Goal: Check status

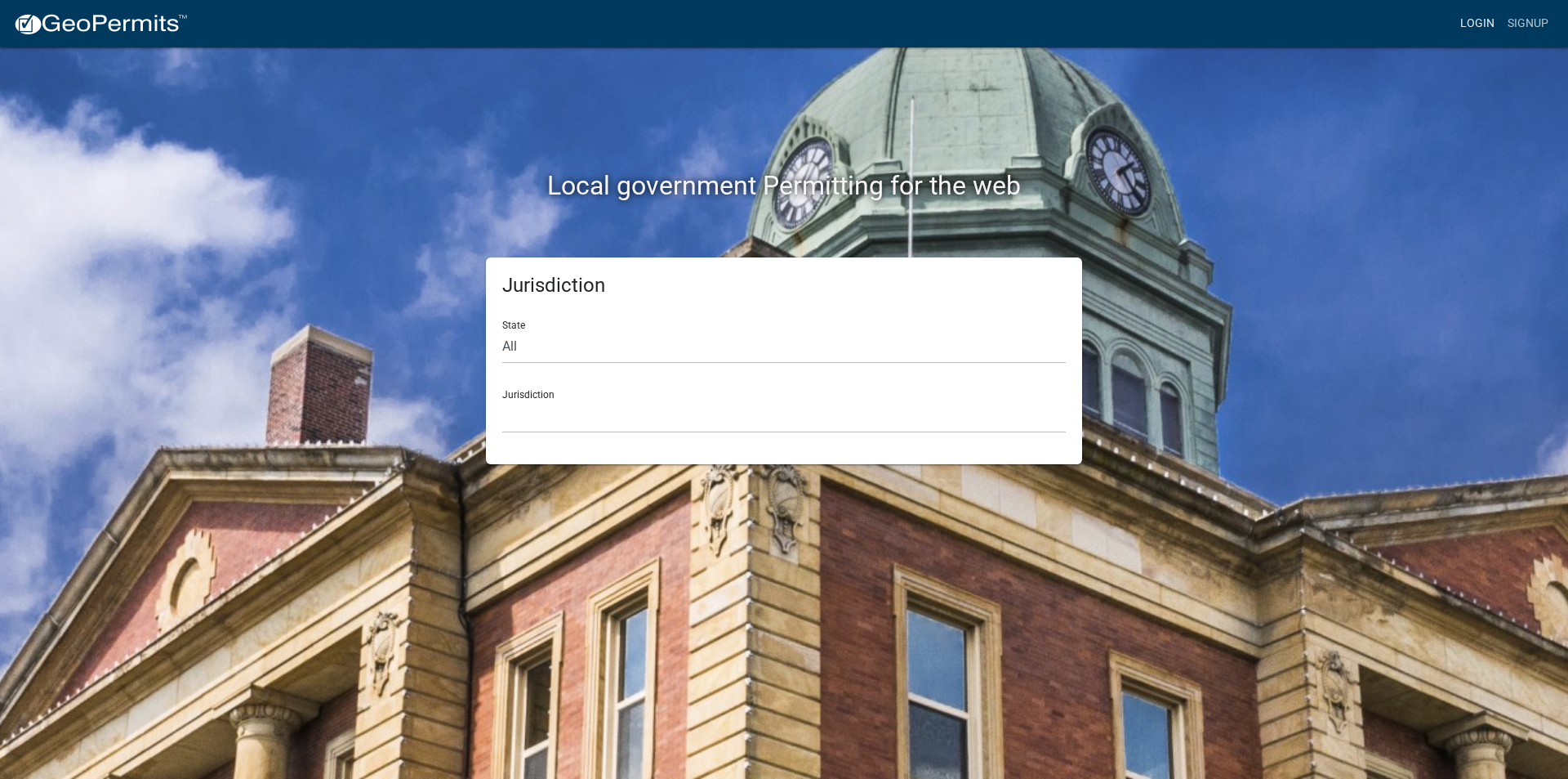
click at [1472, 21] on link "Login" at bounding box center [1477, 23] width 48 height 31
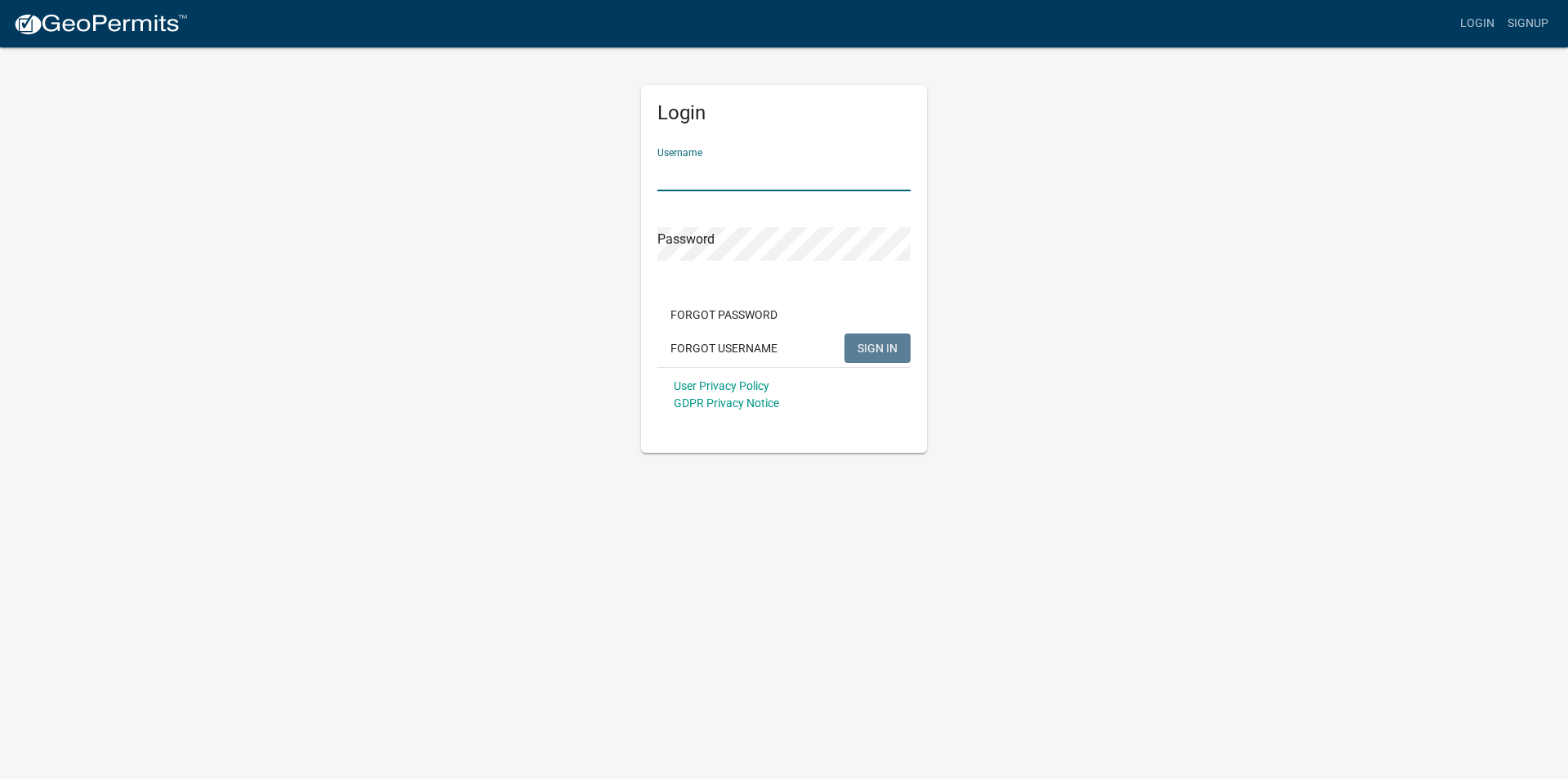
click at [664, 169] on input "Username" at bounding box center [784, 174] width 253 height 33
click at [708, 175] on input "mmcdonald" at bounding box center [784, 174] width 253 height 33
click at [735, 174] on input "mmcdonnald" at bounding box center [784, 174] width 253 height 33
type input "mmcdonnell"
click at [884, 352] on span "SIGN IN" at bounding box center [877, 347] width 40 height 13
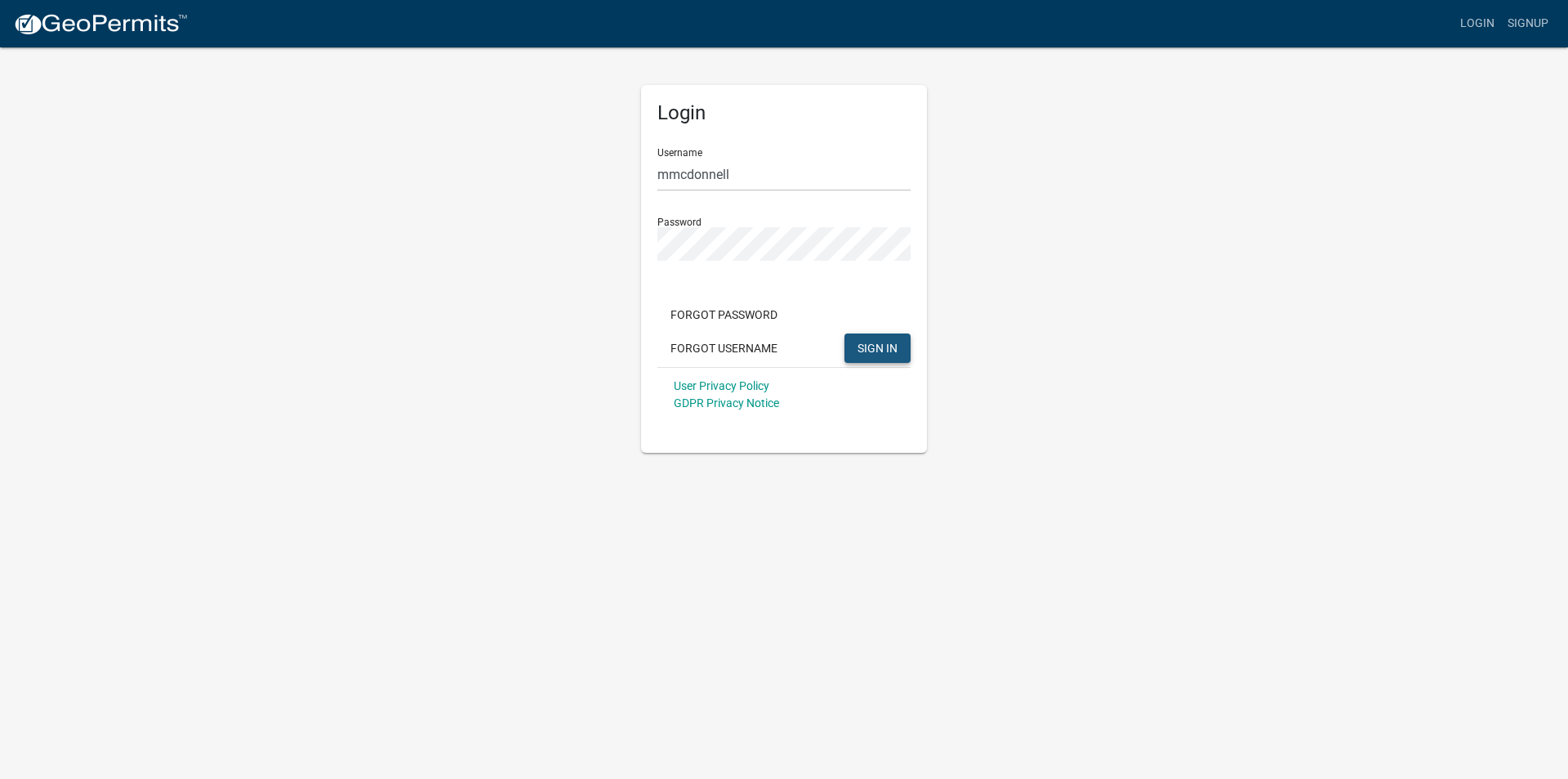
click at [859, 342] on span "SIGN IN" at bounding box center [877, 347] width 40 height 13
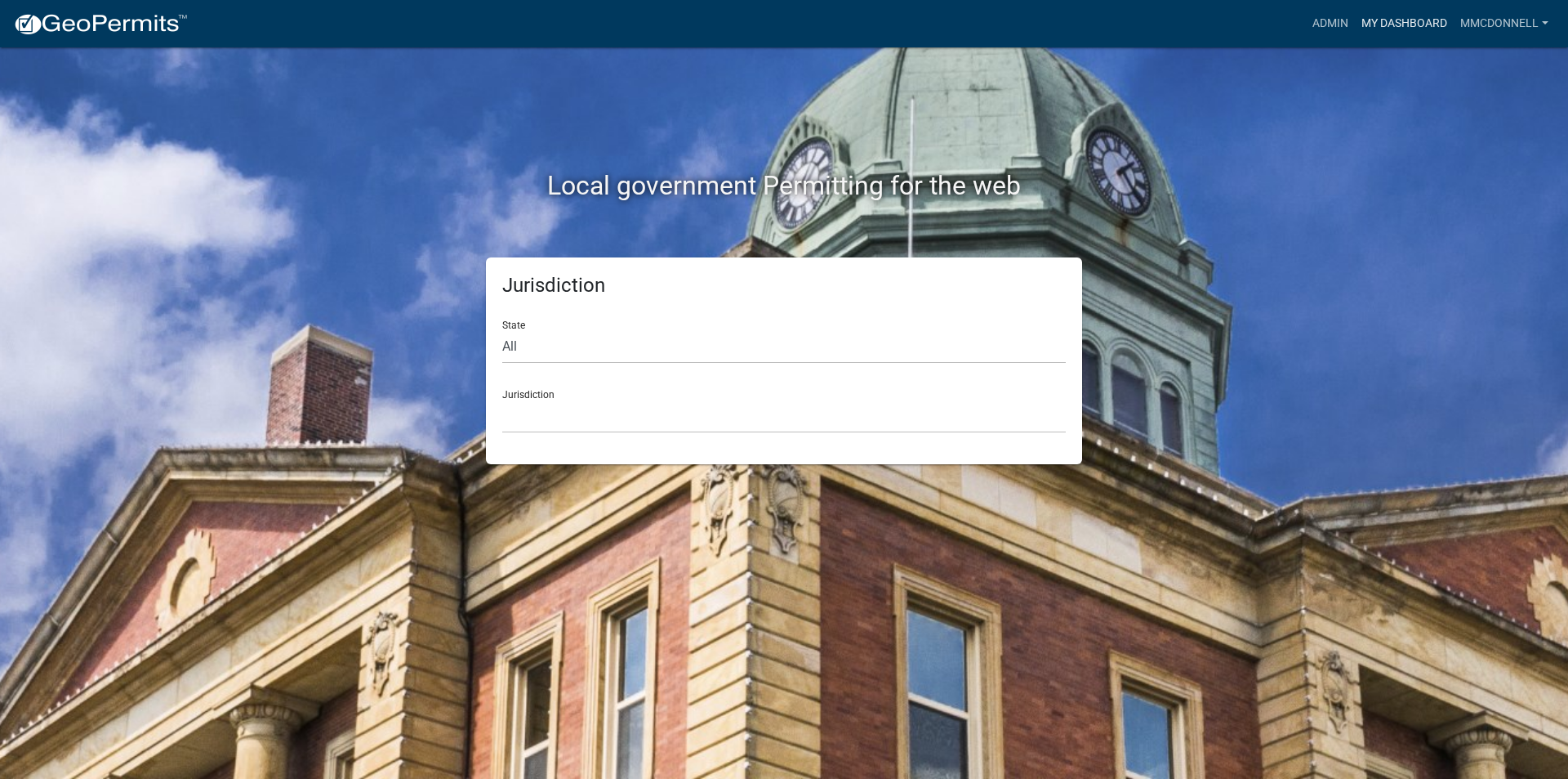
click at [1388, 24] on link "My Dashboard" at bounding box center [1405, 23] width 99 height 31
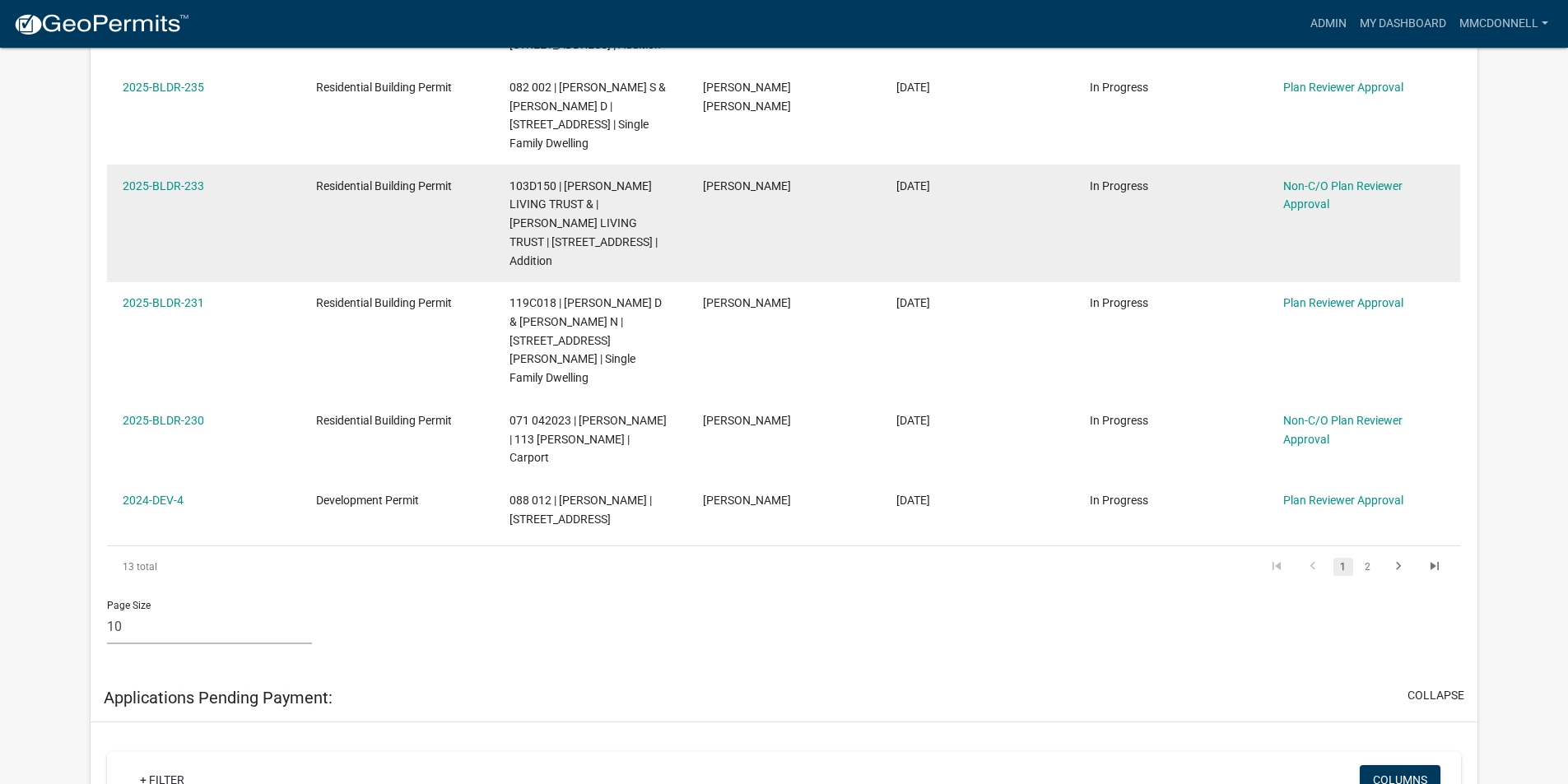
scroll to position [905, 0]
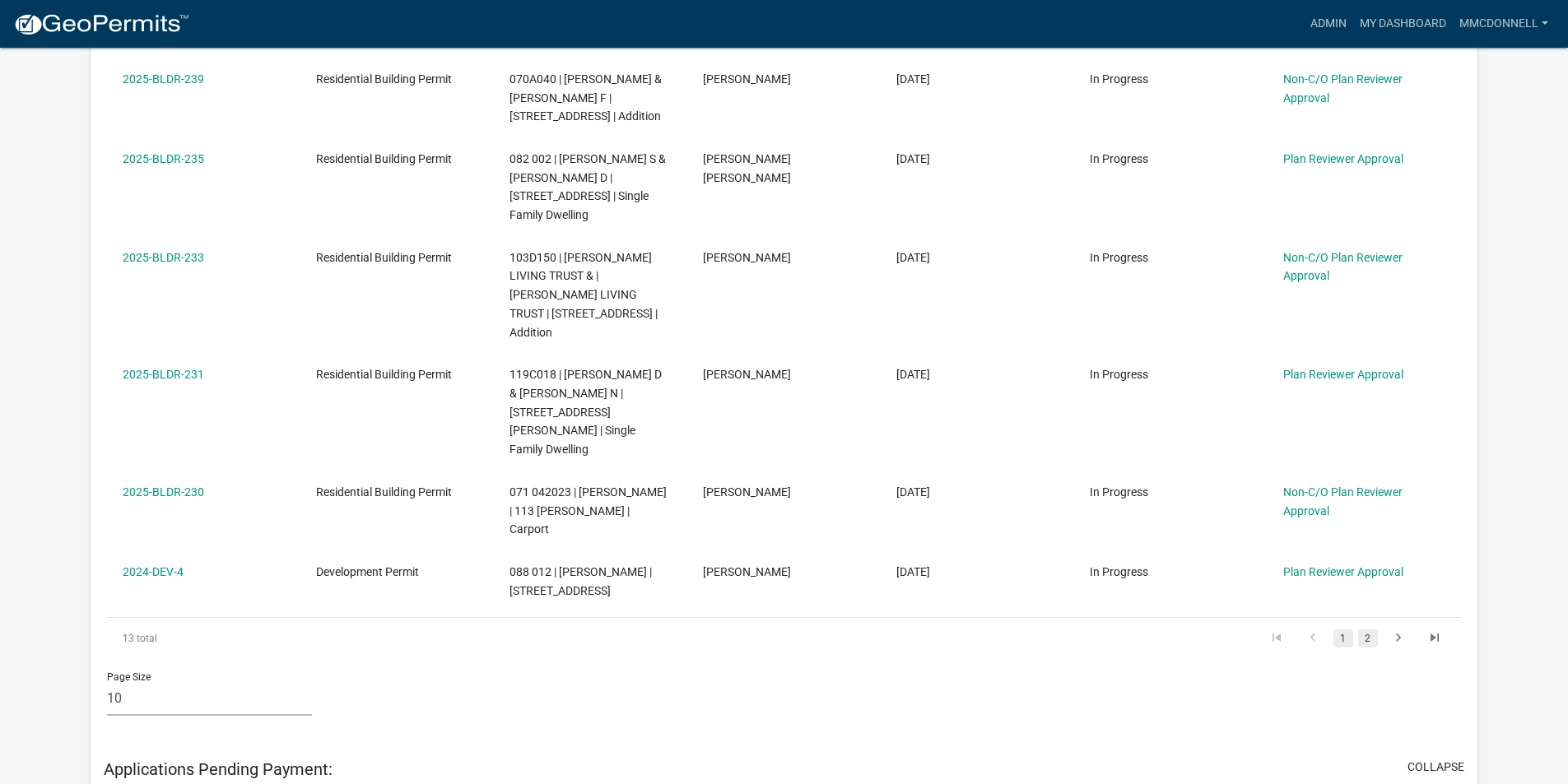
click at [1366, 630] on link "2" at bounding box center [1367, 639] width 20 height 18
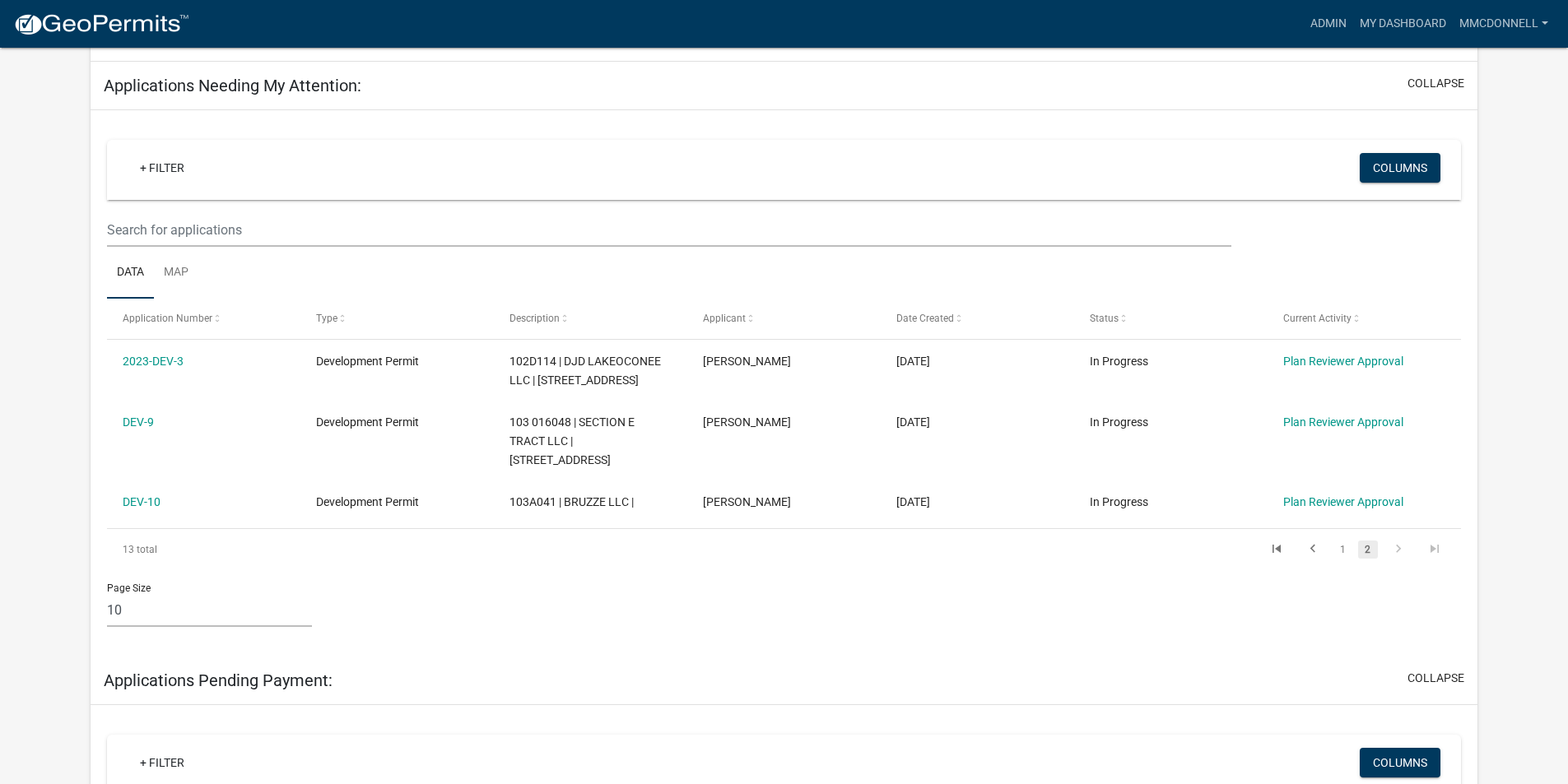
scroll to position [164, 0]
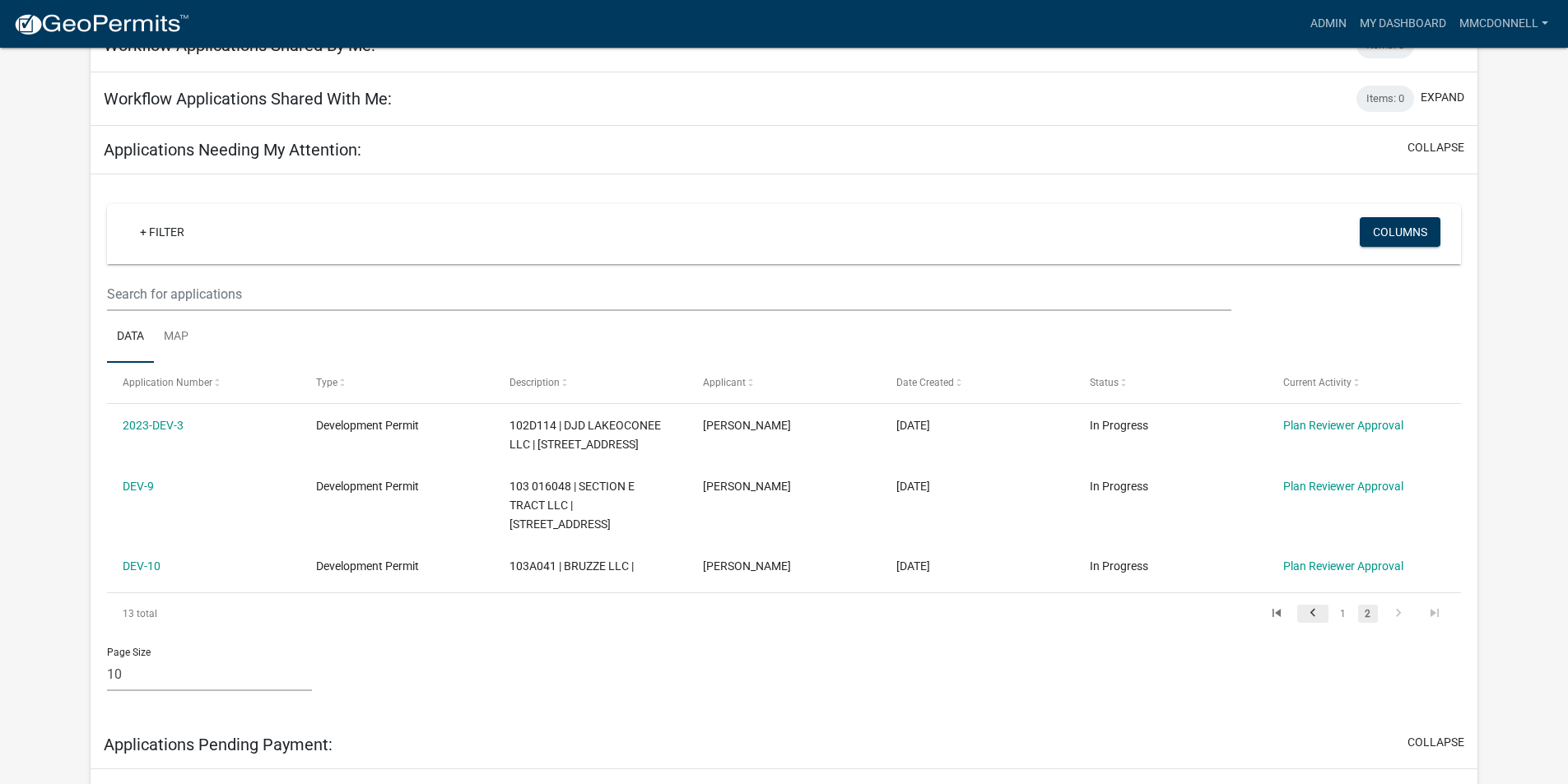
click at [1311, 611] on icon "go to previous page" at bounding box center [1313, 615] width 22 height 20
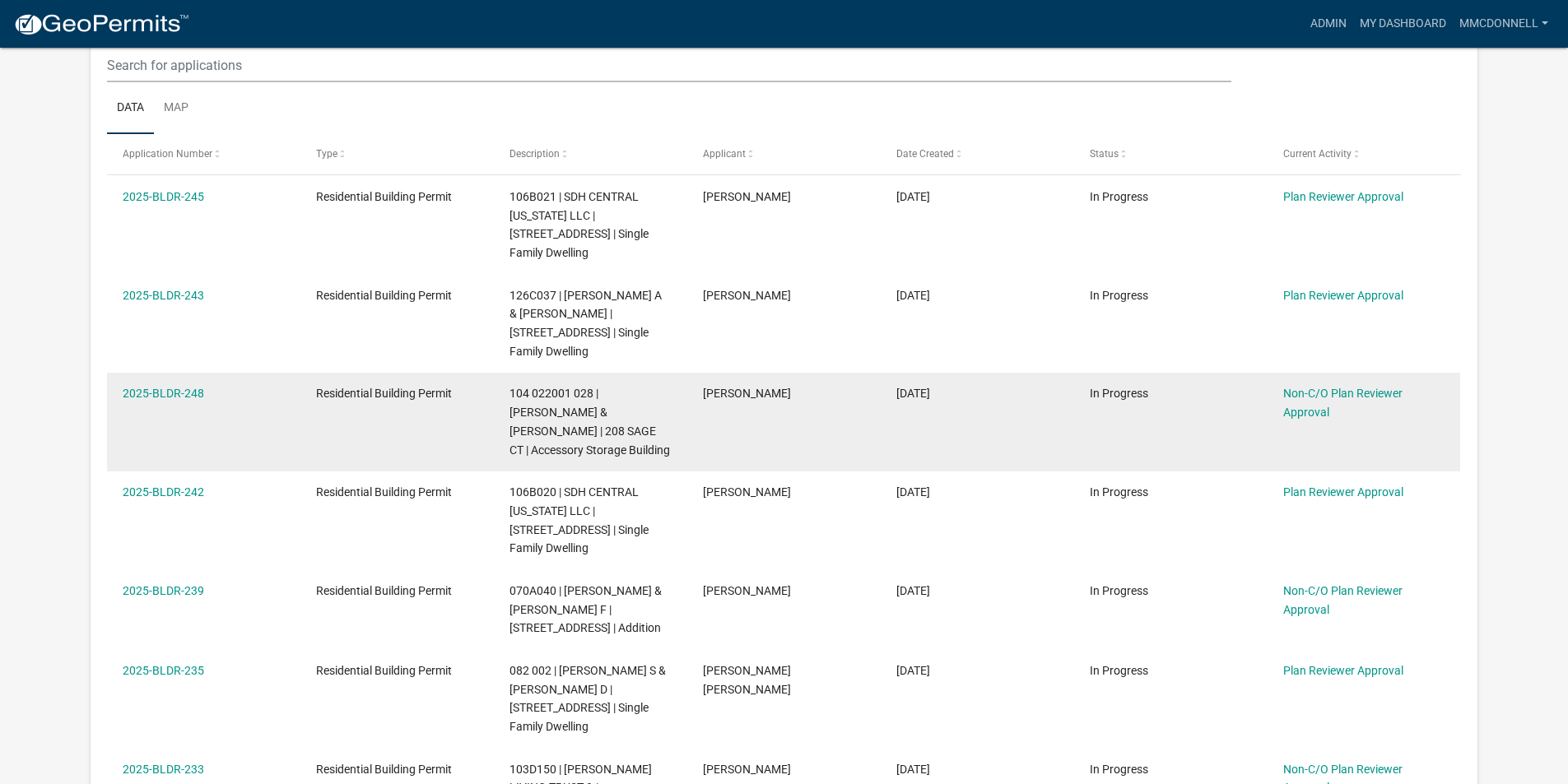
scroll to position [411, 0]
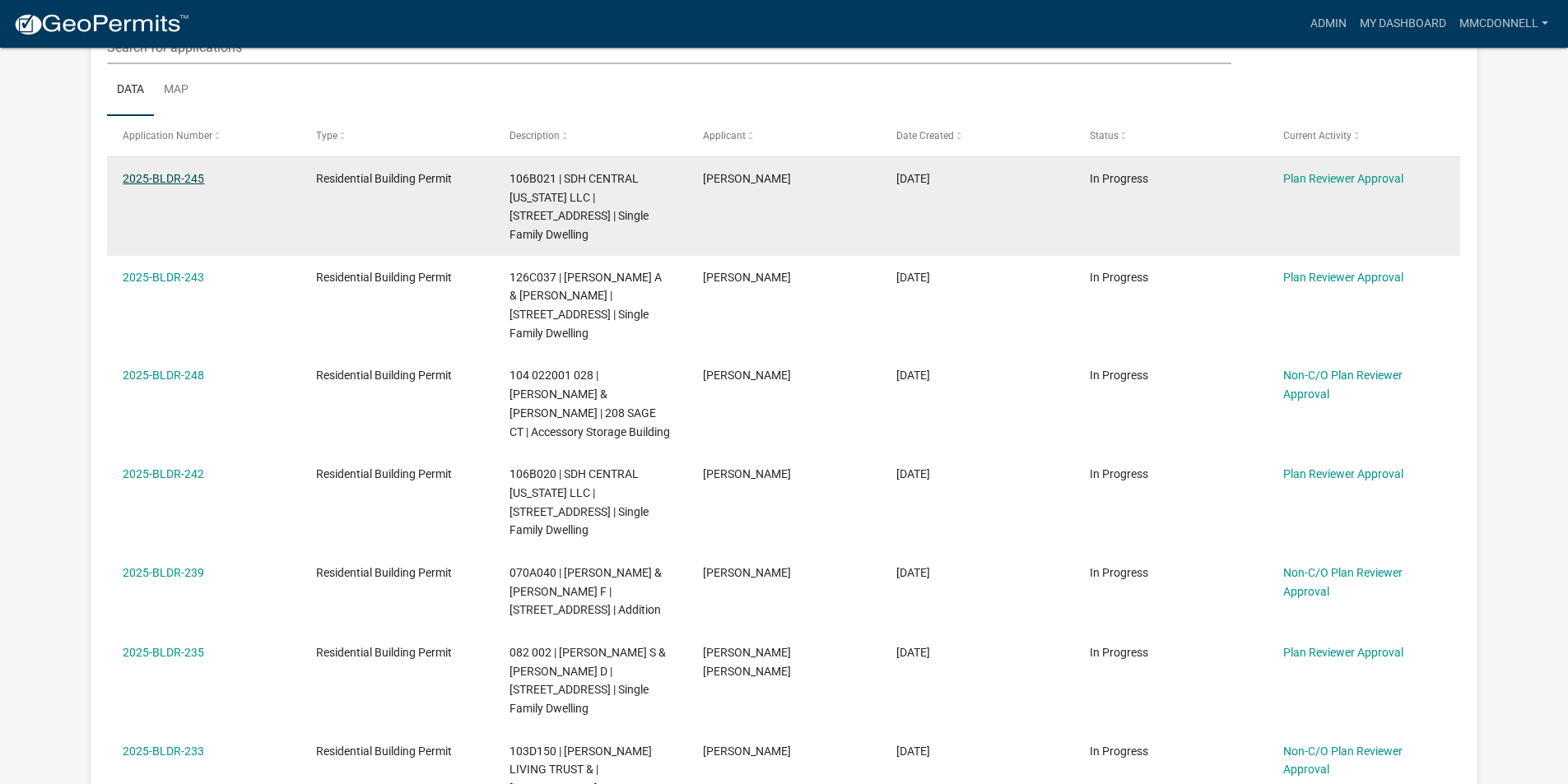
click at [166, 177] on link "2025-BLDR-245" at bounding box center [164, 178] width 81 height 14
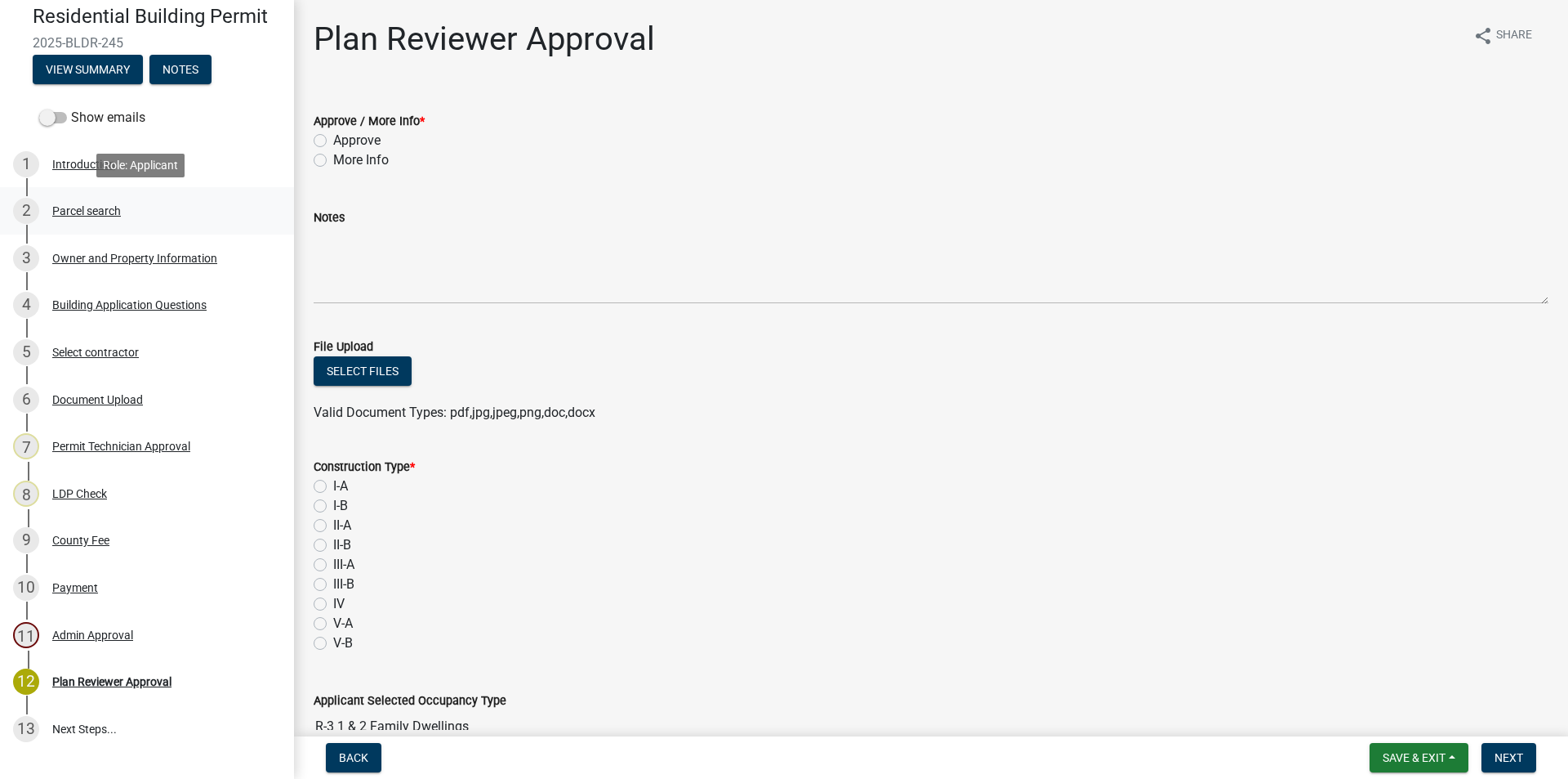
scroll to position [163, 0]
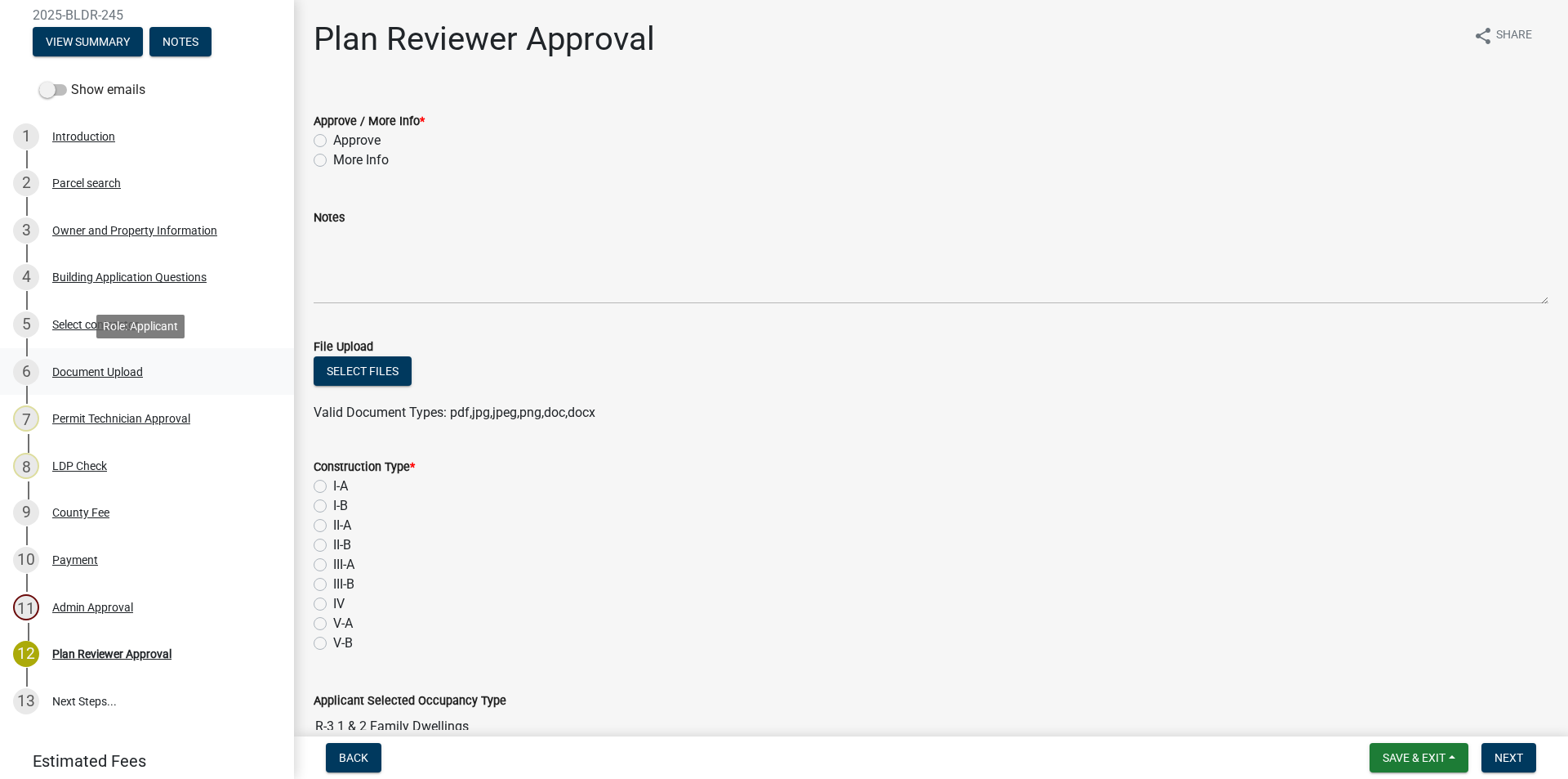
click at [81, 366] on div "Document Upload" at bounding box center [97, 372] width 91 height 12
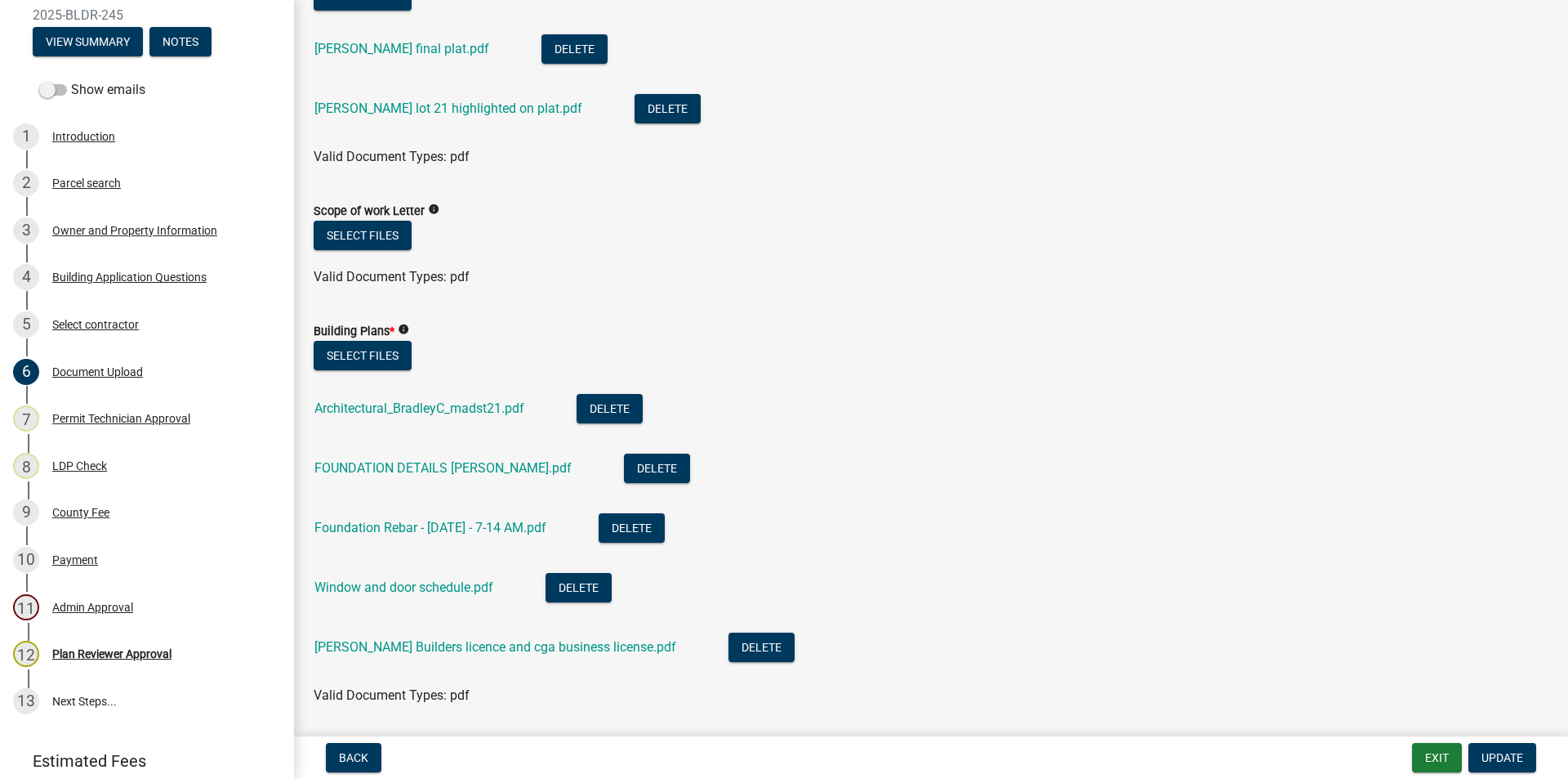
scroll to position [818, 0]
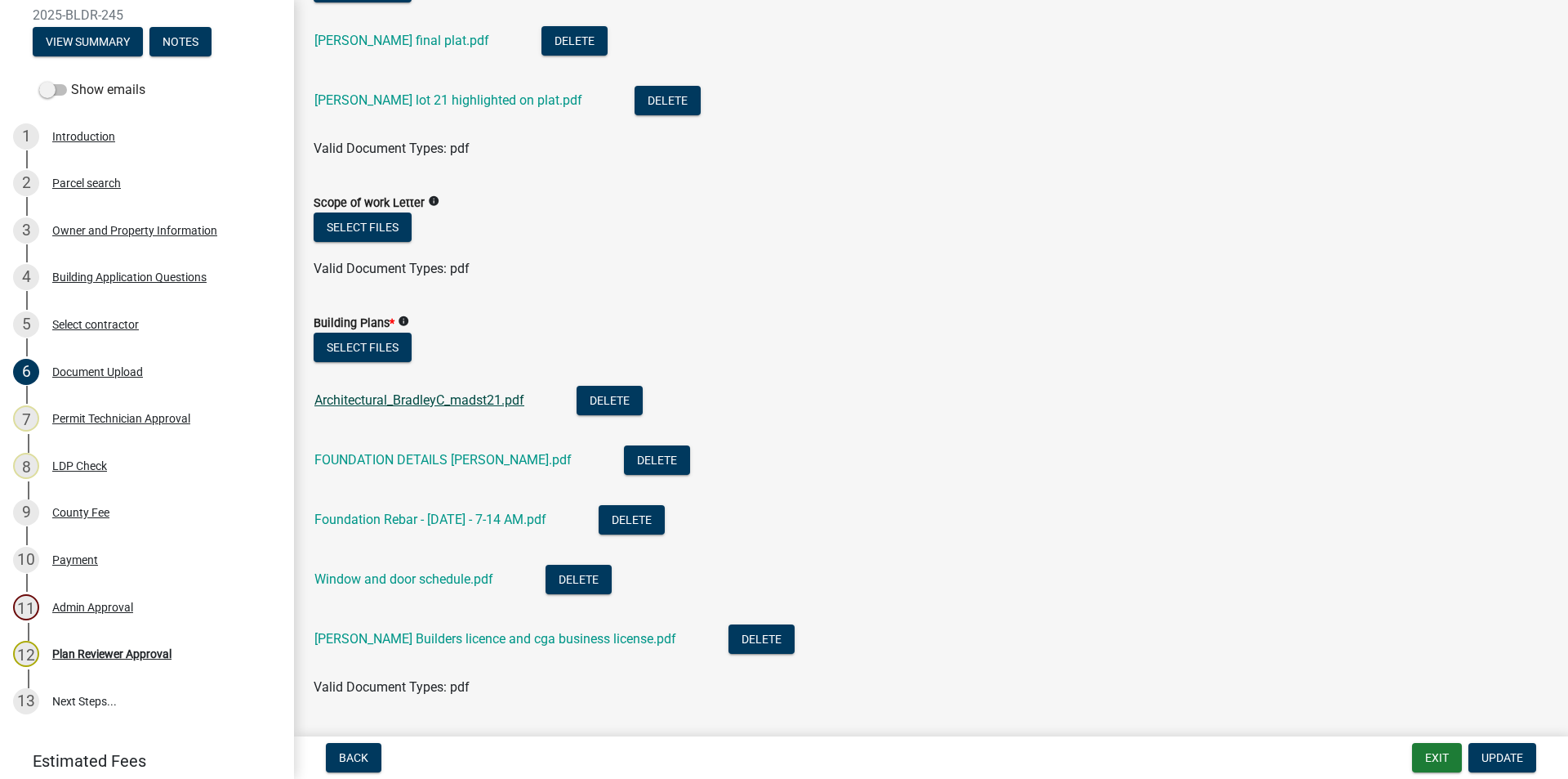
click at [447, 403] on link "Architectural_BradleyC_madst21.pdf" at bounding box center [420, 399] width 210 height 15
